Goal: Find specific page/section: Find specific page/section

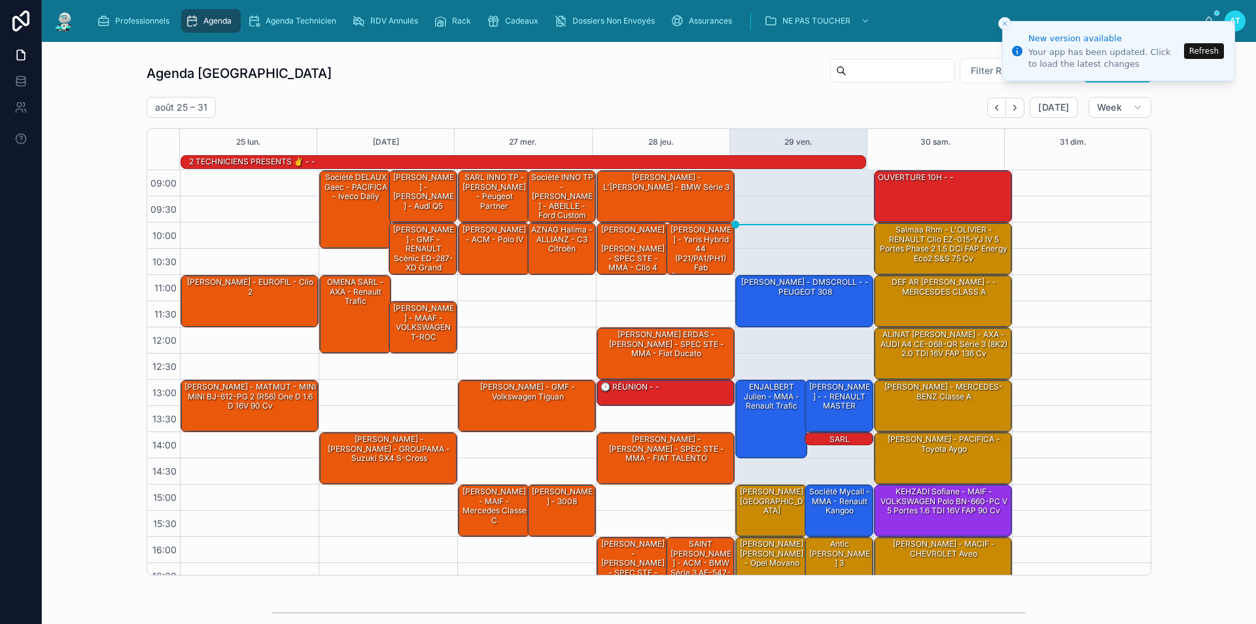
scroll to position [67, 0]
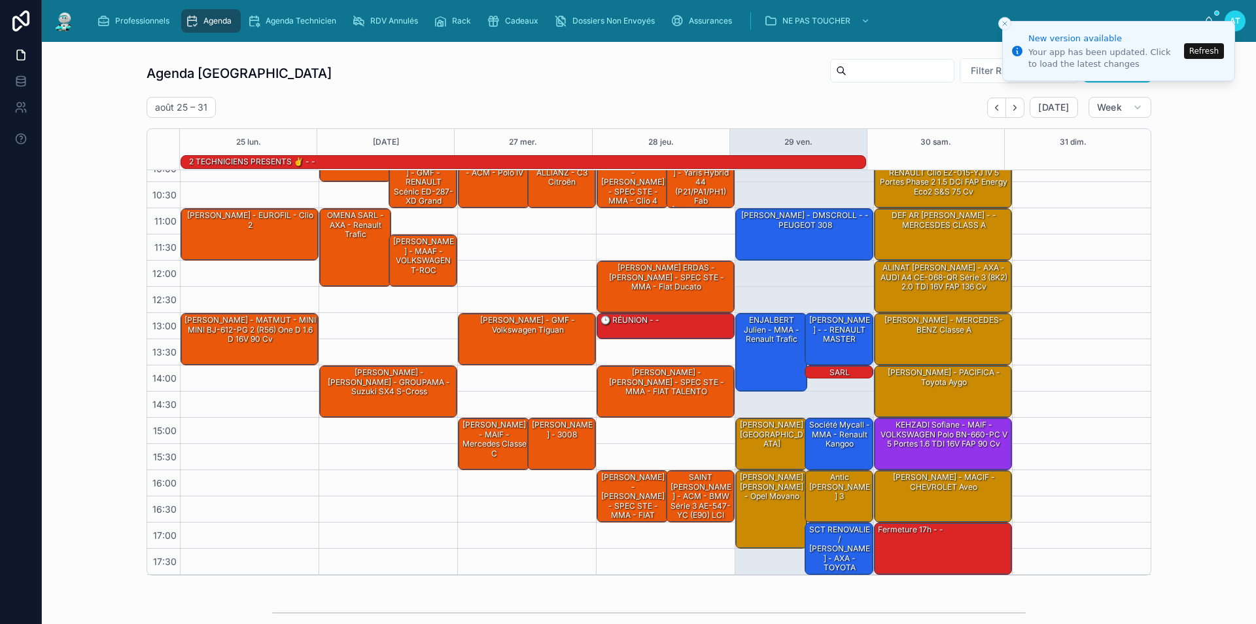
click at [1006, 25] on line "Close toast" at bounding box center [1005, 24] width 4 height 4
click at [1198, 49] on button "Refresh" at bounding box center [1204, 51] width 40 height 16
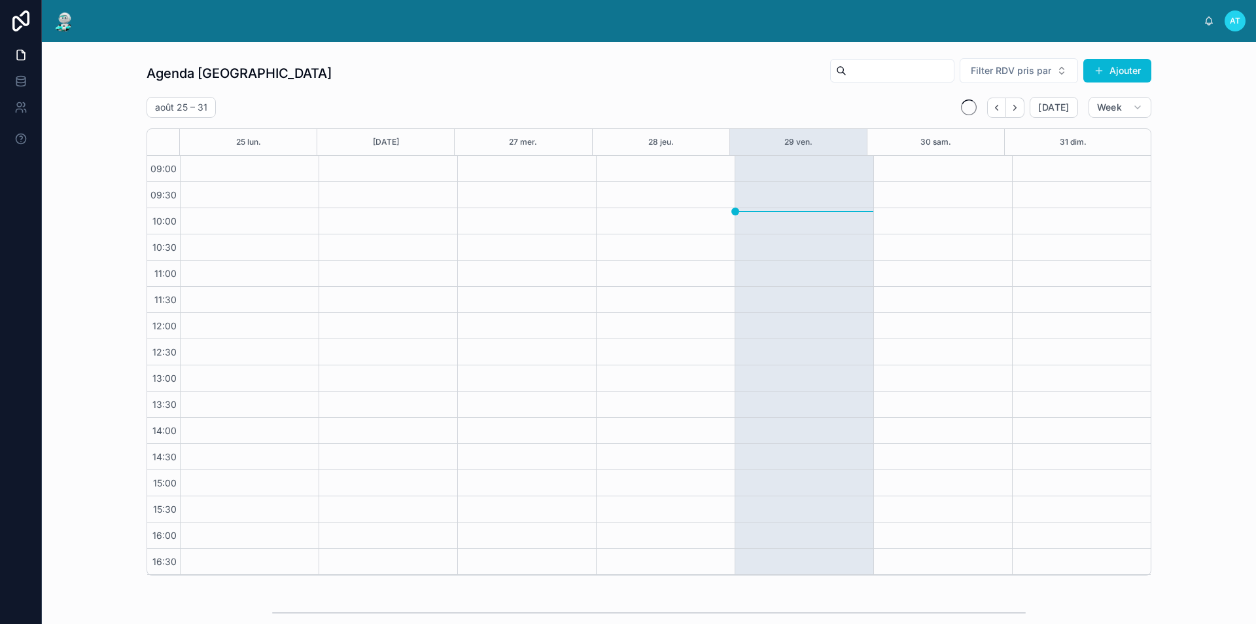
scroll to position [52, 0]
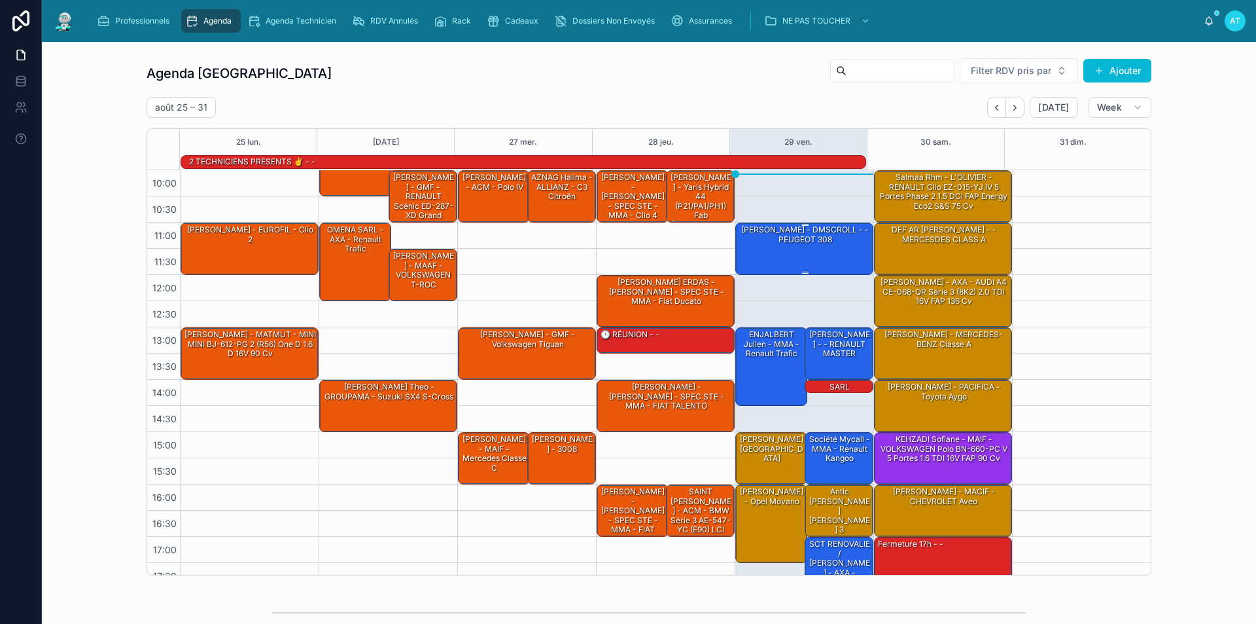
click at [792, 262] on div "[PERSON_NAME] - DMSCROLL - - PEUGEOT 308" at bounding box center [805, 248] width 134 height 50
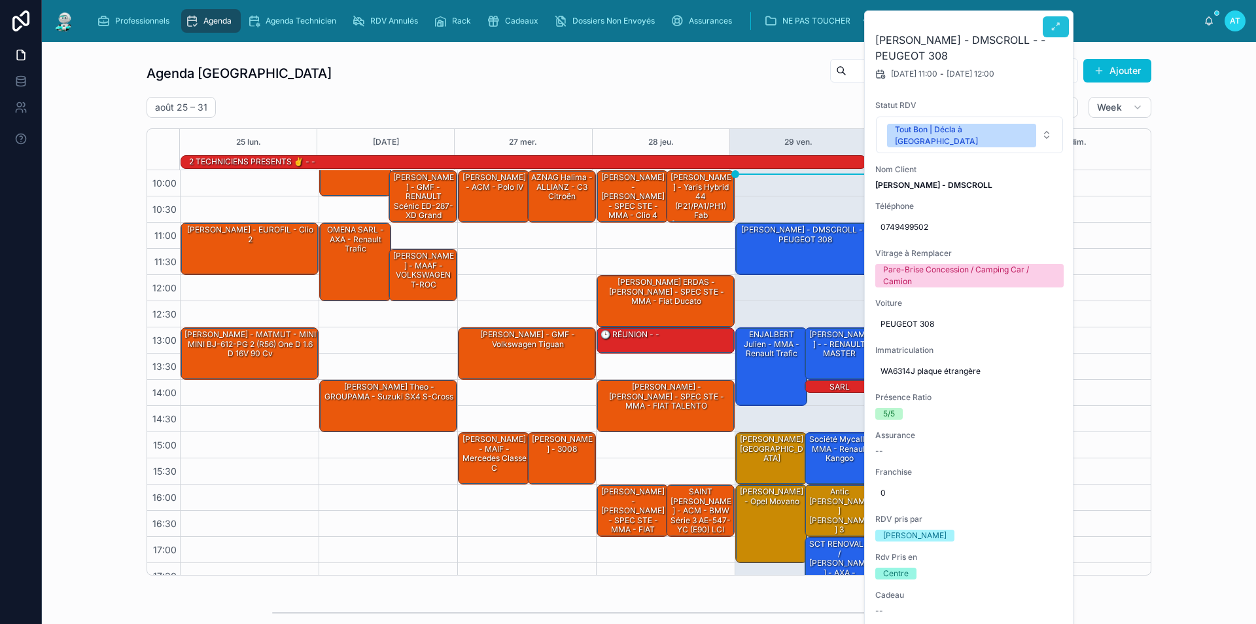
click at [1058, 20] on button at bounding box center [1056, 26] width 26 height 21
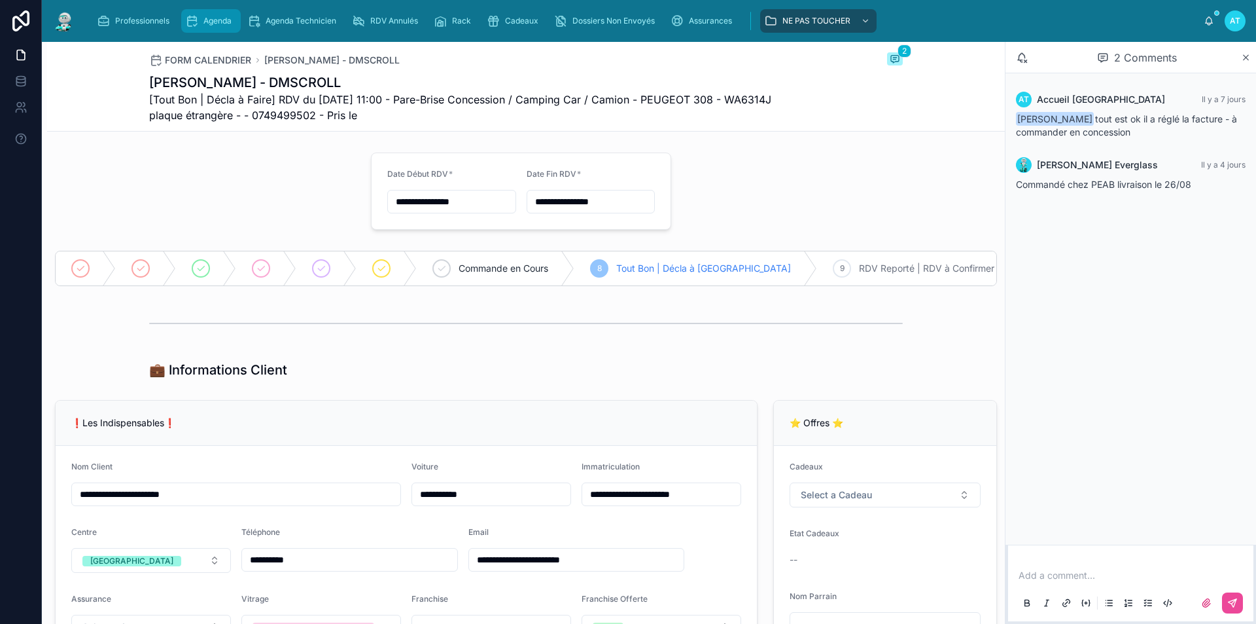
click at [220, 18] on span "Agenda" at bounding box center [218, 21] width 28 height 10
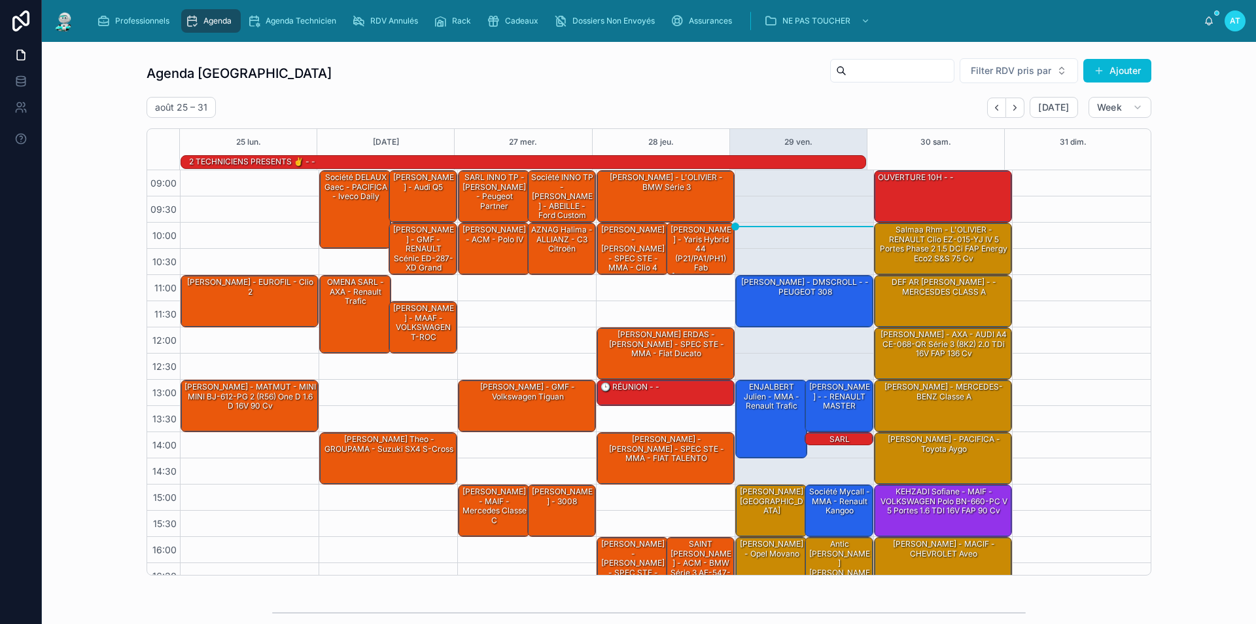
scroll to position [67, 0]
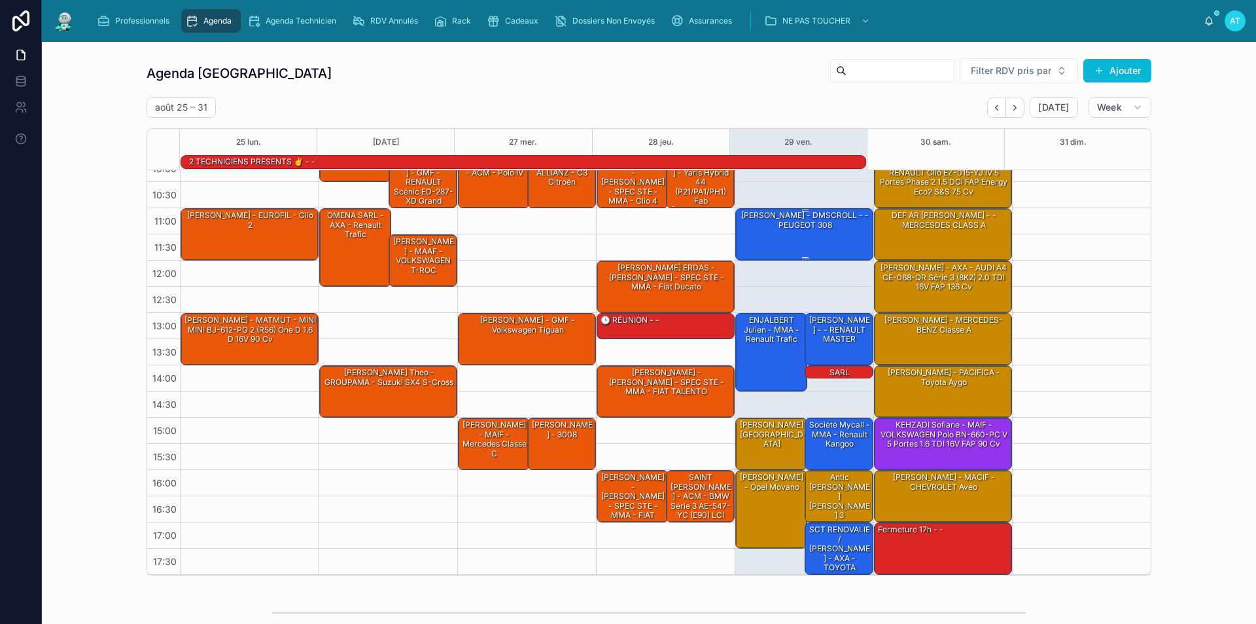
click at [811, 235] on div "[PERSON_NAME] - DMSCROLL - - PEUGEOT 308" at bounding box center [805, 234] width 134 height 50
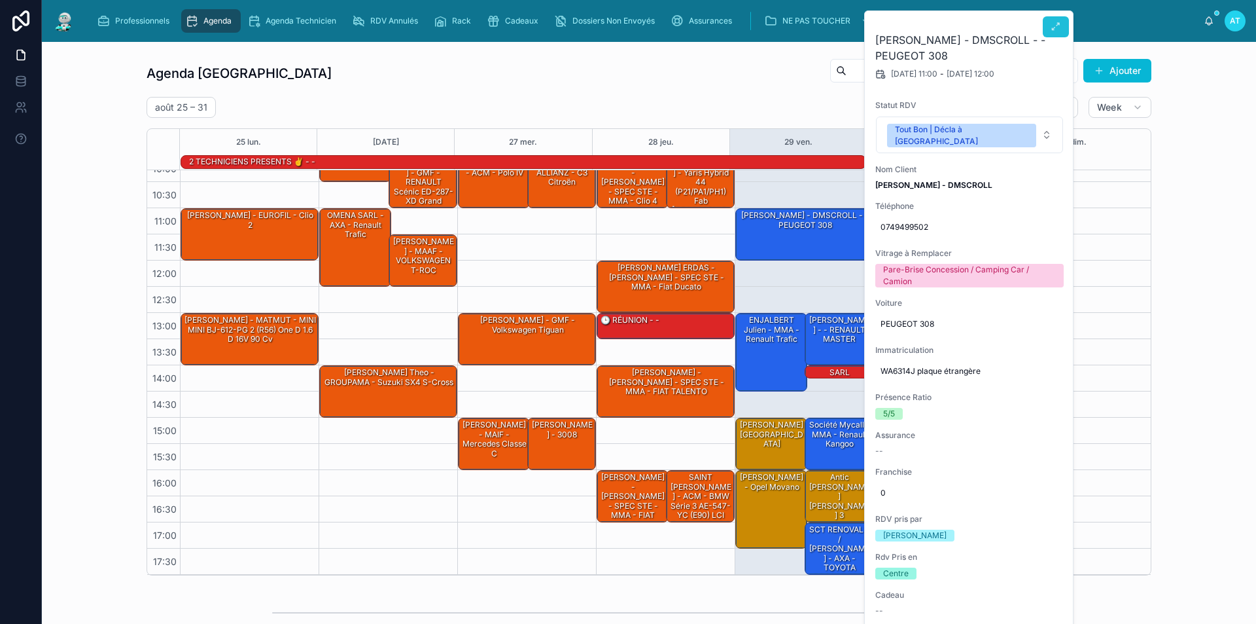
click at [1058, 24] on icon at bounding box center [1056, 27] width 10 height 10
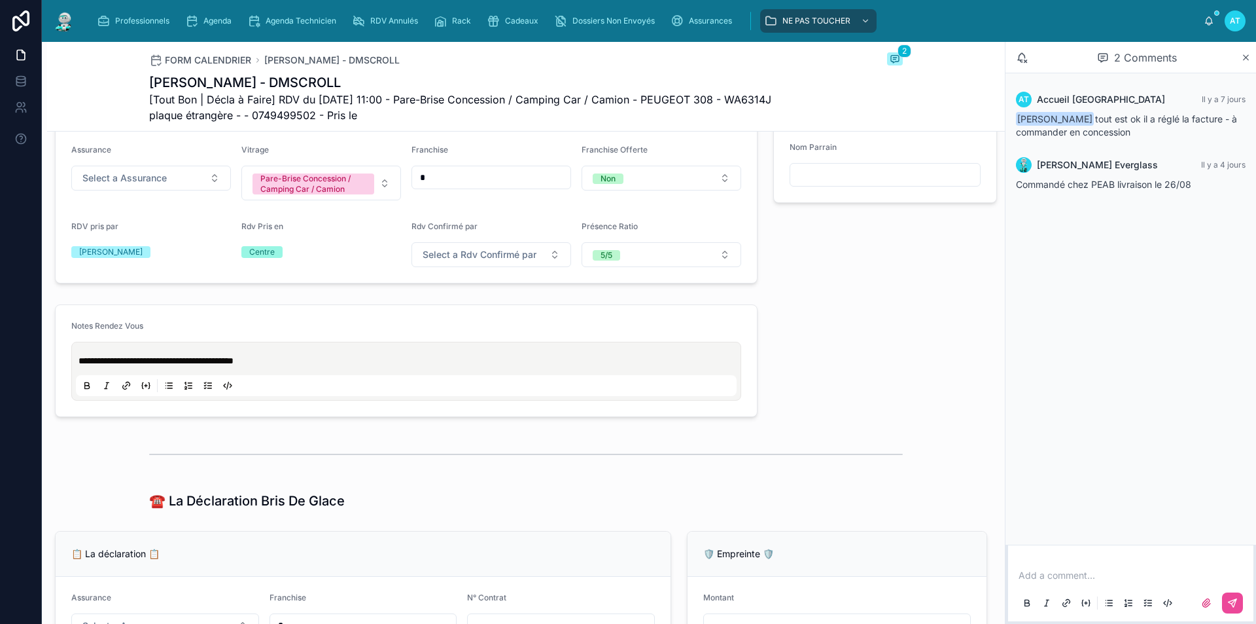
scroll to position [393, 0]
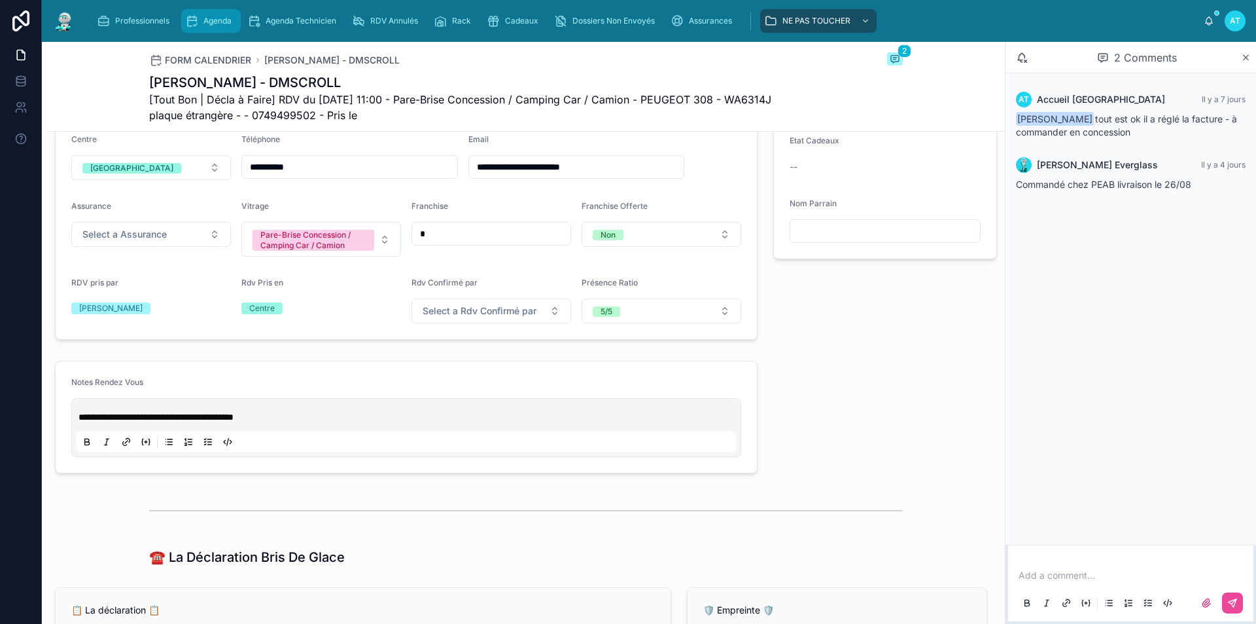
click at [222, 20] on span "Agenda" at bounding box center [218, 21] width 28 height 10
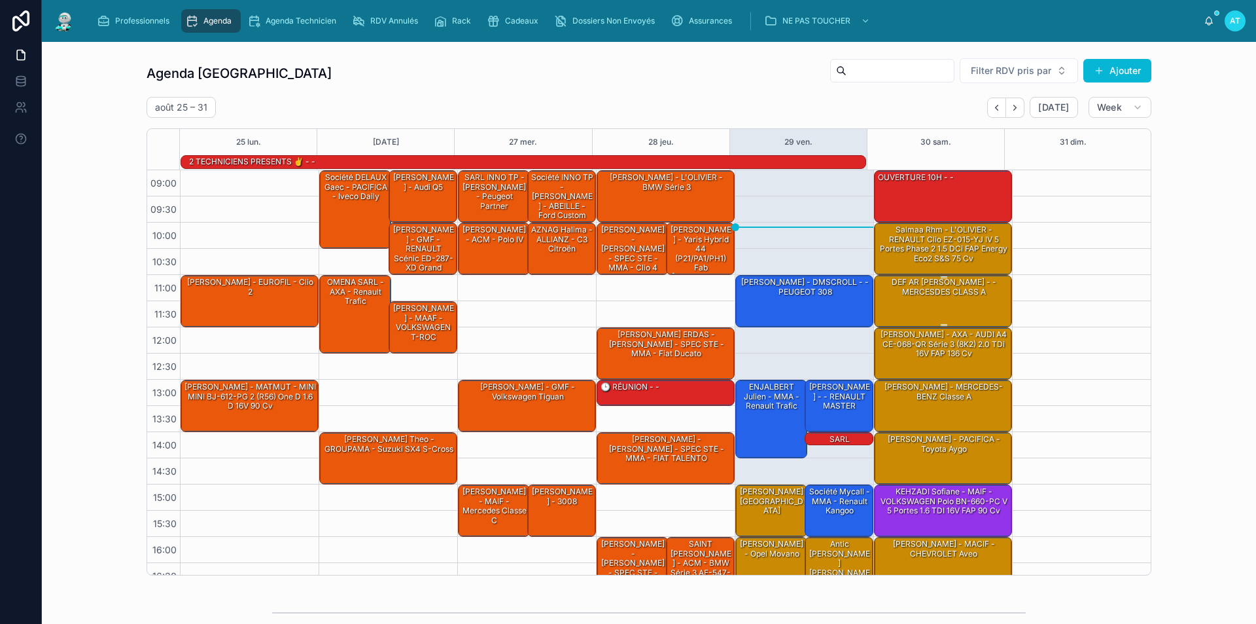
click at [940, 294] on div "DEF AR [PERSON_NAME] - - MERCESDES CLASS A" at bounding box center [944, 287] width 134 height 22
